Goal: Find specific fact: Find contact information

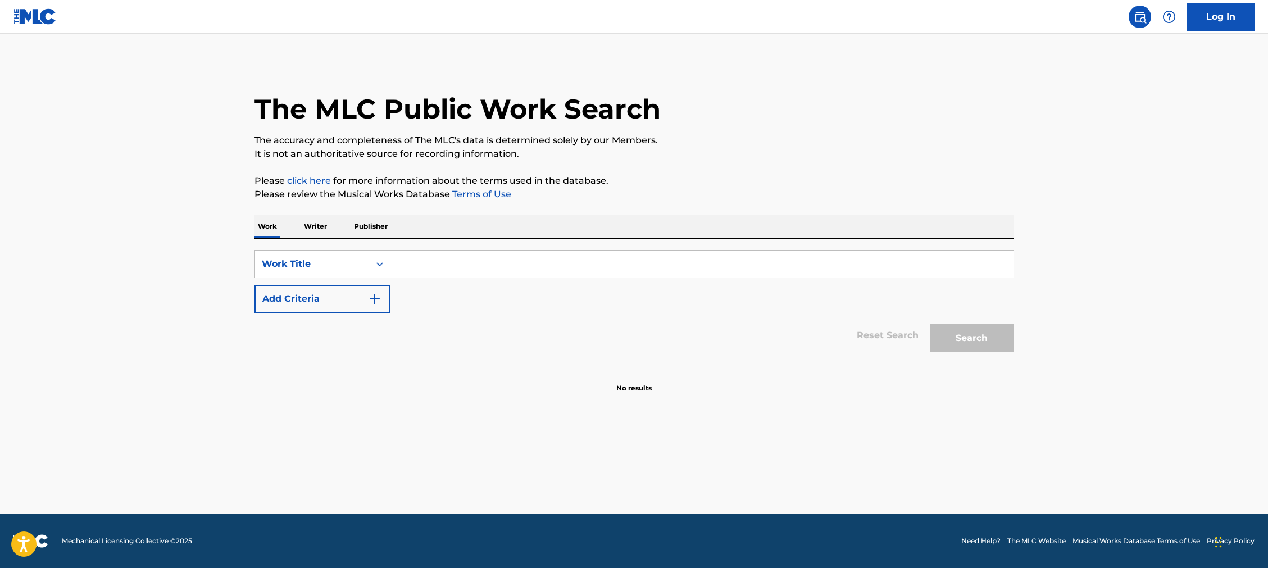
click at [417, 263] on input "Search Form" at bounding box center [701, 264] width 623 height 27
paste input "Hasta Aquí Llegue"
type input "Hasta Aquí Llegue"
click at [959, 331] on button "Search" at bounding box center [972, 338] width 84 height 28
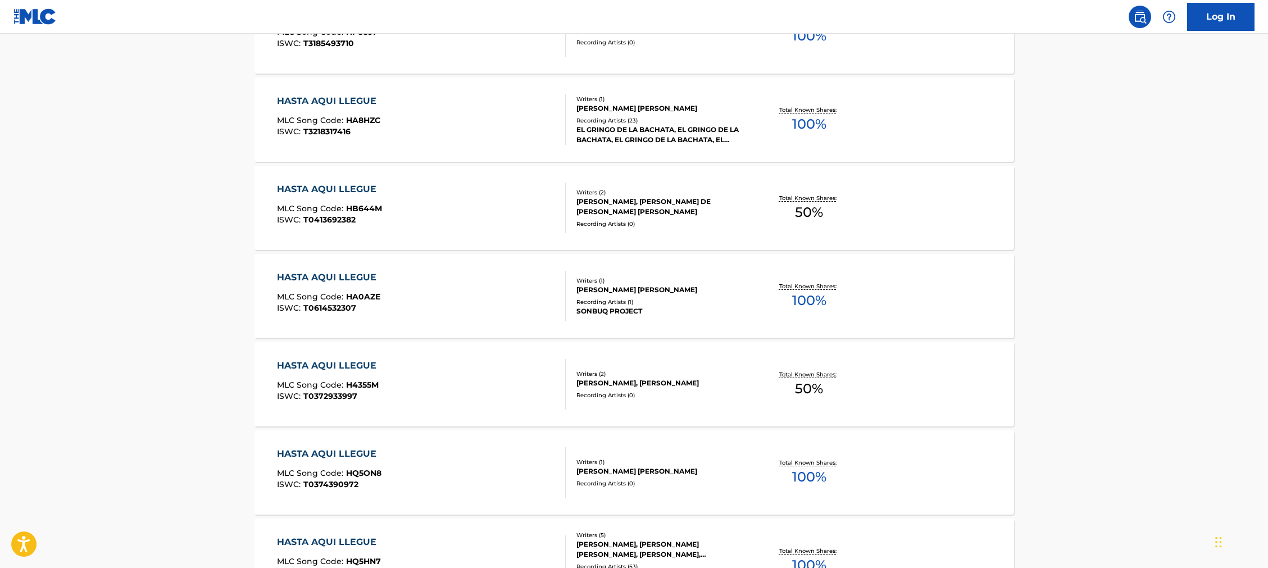
scroll to position [714, 0]
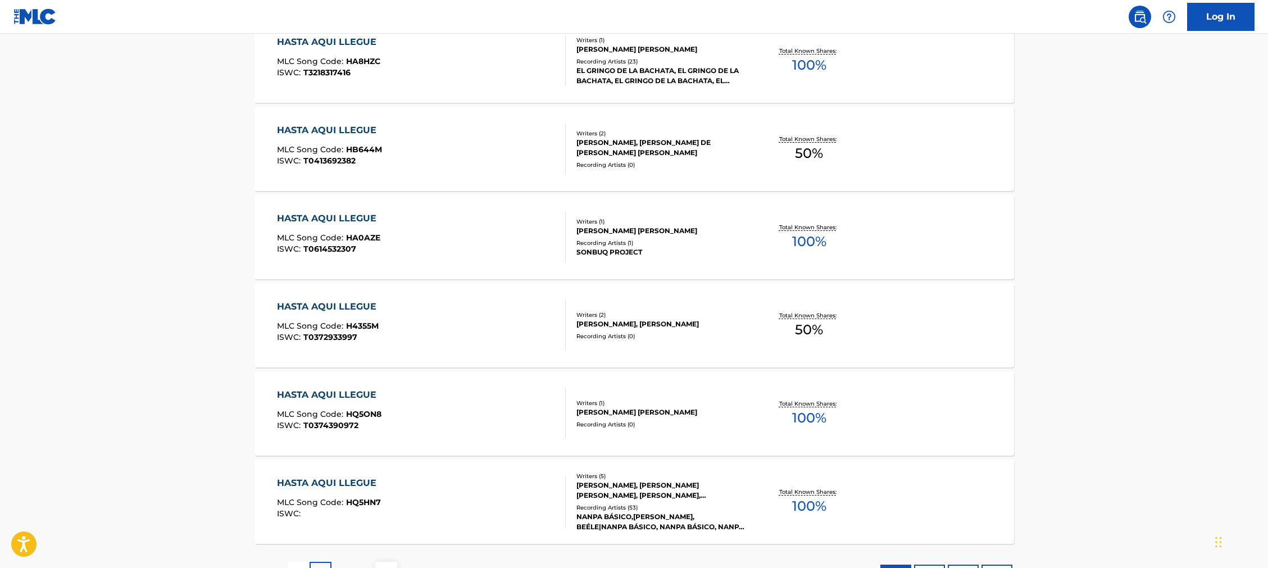
click at [336, 481] on div "HASTA AQUI LLEGUE" at bounding box center [329, 482] width 105 height 13
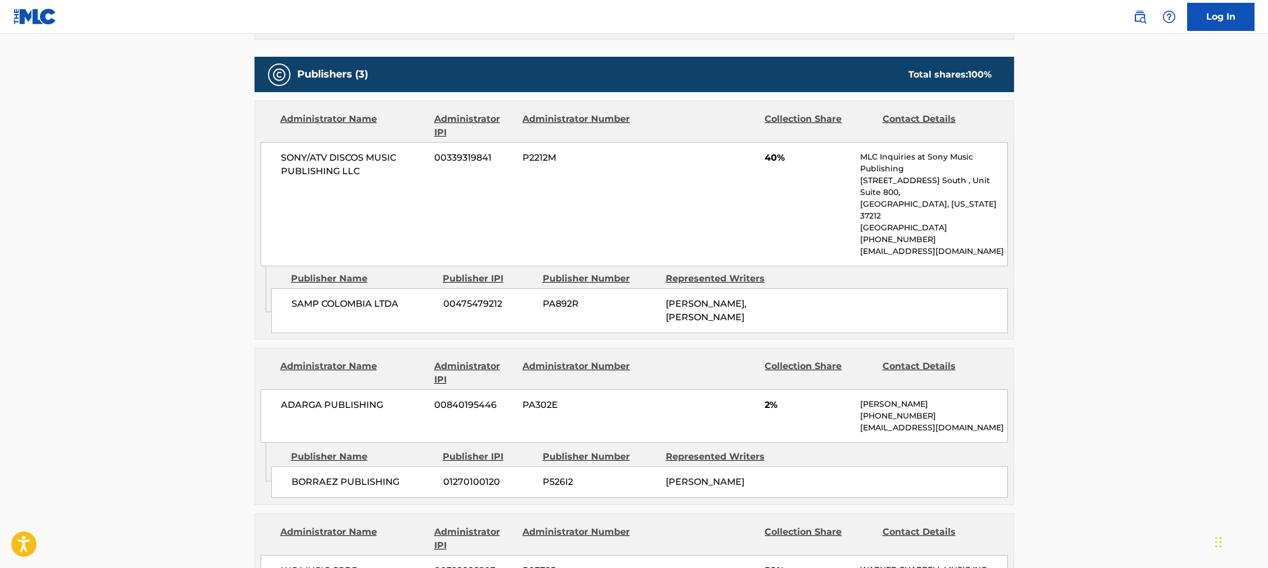
scroll to position [527, 0]
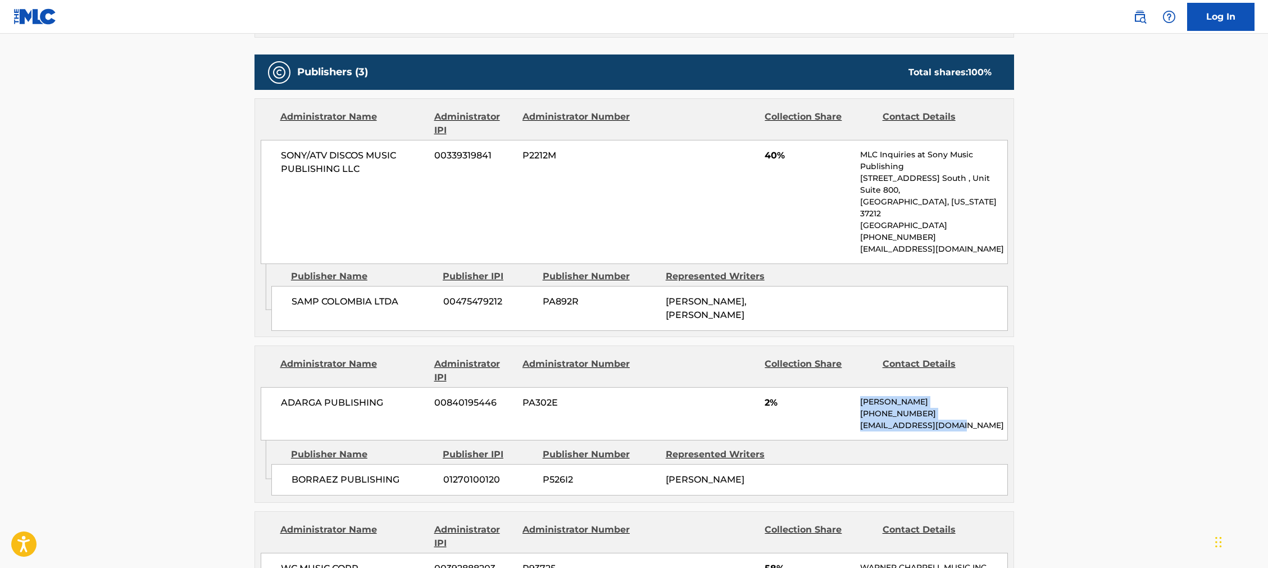
drag, startPoint x: 965, startPoint y: 405, endPoint x: 854, endPoint y: 381, distance: 113.3
click at [854, 387] on div "ADARGA PUBLISHING 00840195446 PA302E 2% [PERSON_NAME] [PHONE_NUMBER] [EMAIL_ADD…" at bounding box center [634, 413] width 747 height 53
copy div "[PERSON_NAME] [PHONE_NUMBER] [EMAIL_ADDRESS][DOMAIN_NAME]"
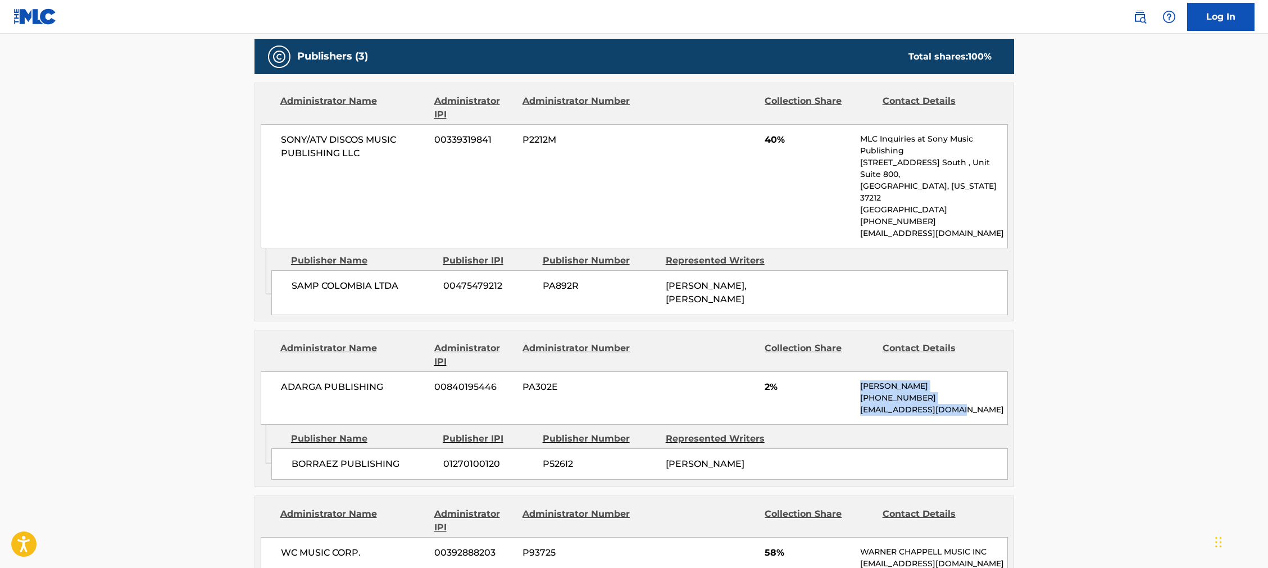
scroll to position [620, 0]
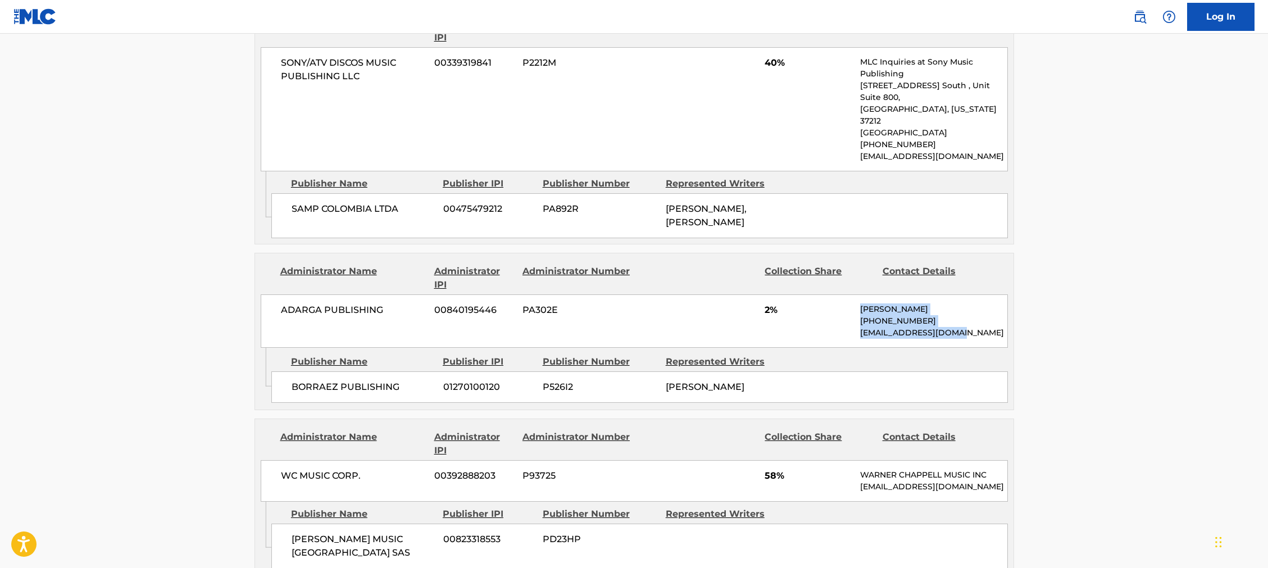
copy div "[PERSON_NAME] [PHONE_NUMBER] [EMAIL_ADDRESS][DOMAIN_NAME]"
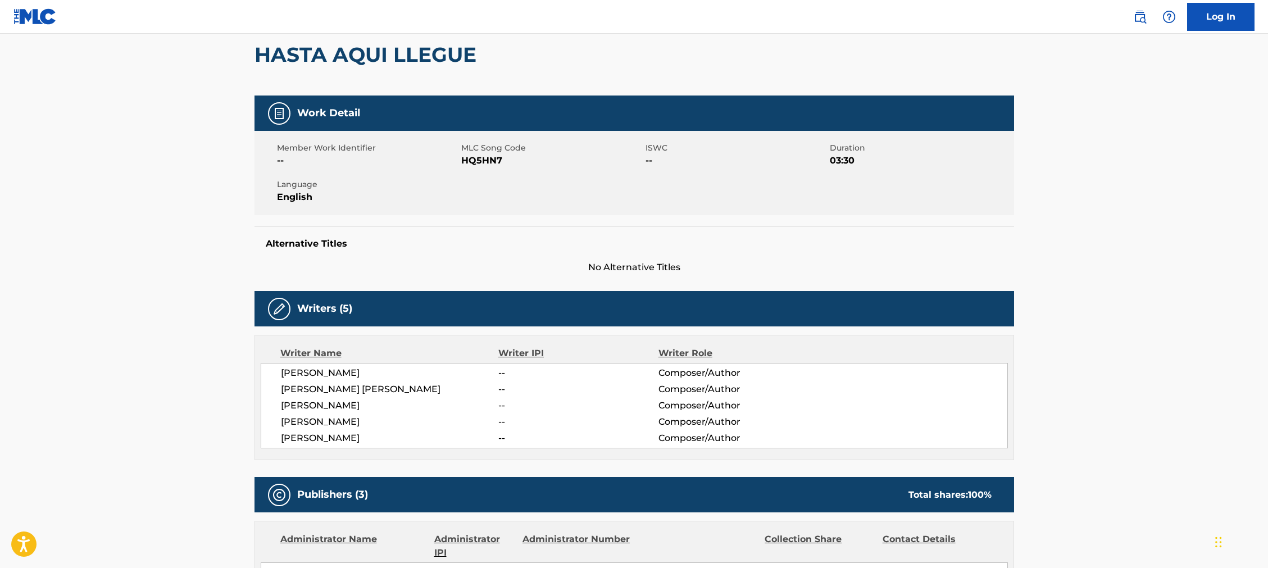
scroll to position [110, 0]
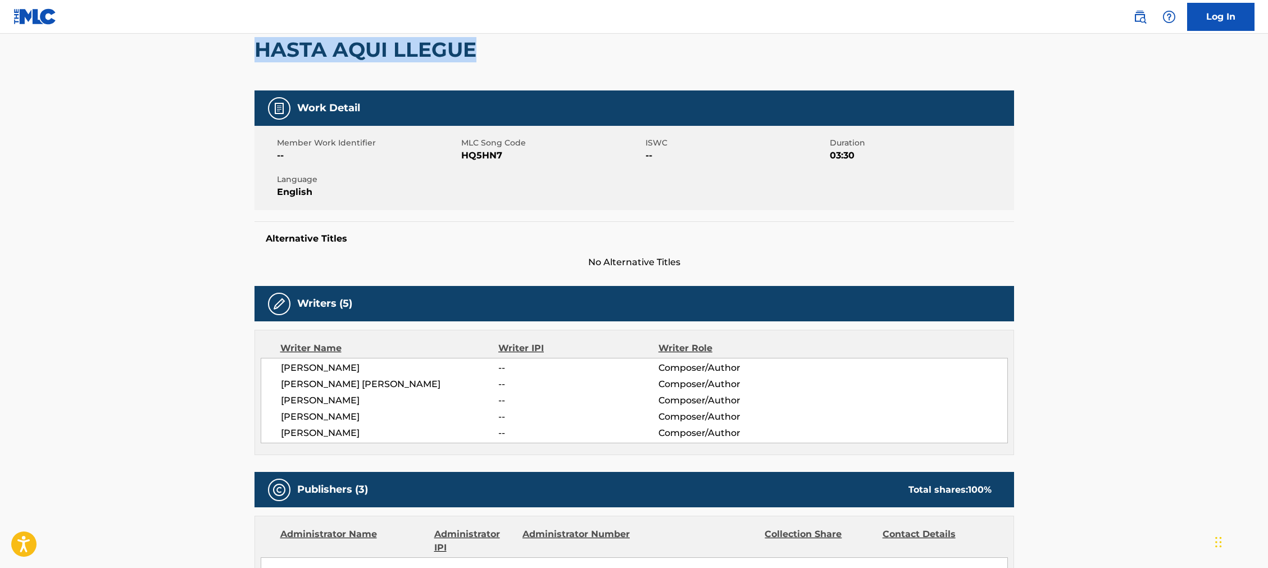
drag, startPoint x: 512, startPoint y: 53, endPoint x: 258, endPoint y: 54, distance: 253.9
click at [258, 54] on div "HASTA AQUI LLEGUE" at bounding box center [633, 49] width 759 height 82
copy h2 "HASTA AQUI LLEGUE"
